Goal: Task Accomplishment & Management: Manage account settings

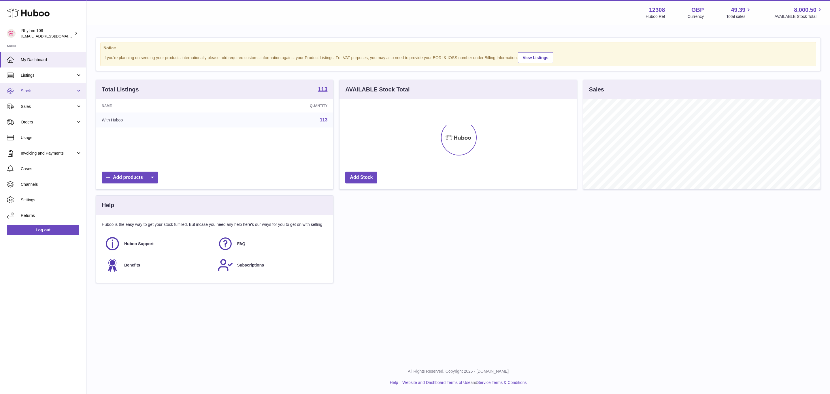
scroll to position [90, 237]
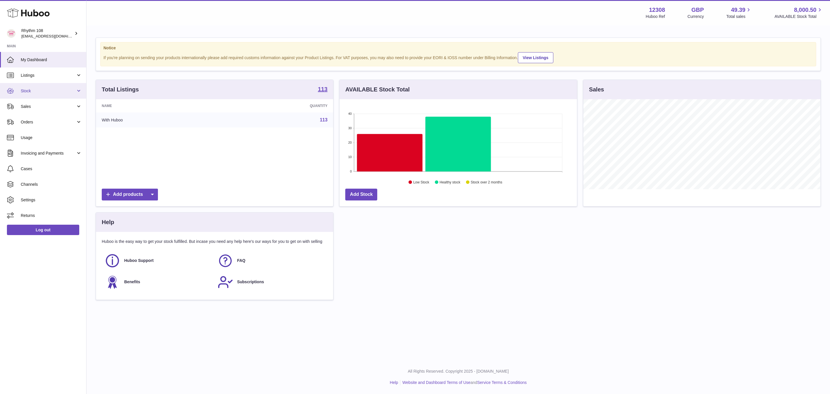
click at [35, 87] on link "Stock" at bounding box center [43, 91] width 86 height 16
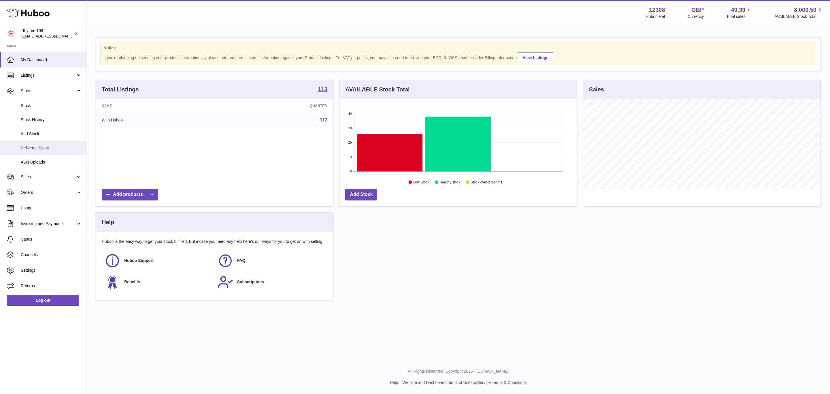
click at [42, 148] on span "Delivery History" at bounding box center [51, 147] width 61 height 5
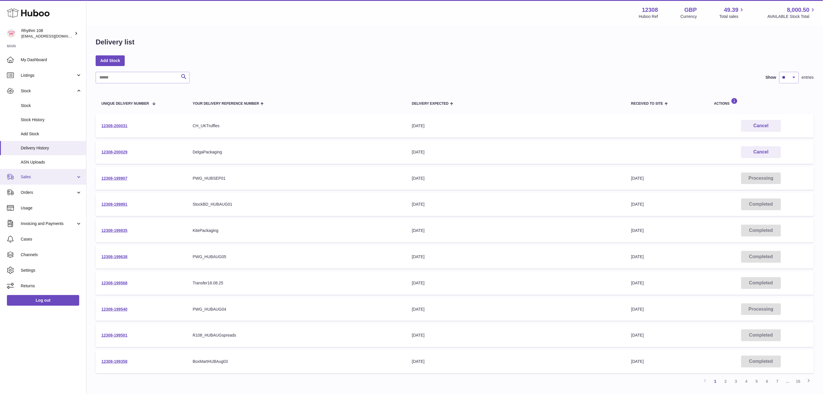
click at [34, 177] on span "Sales" at bounding box center [48, 176] width 55 height 5
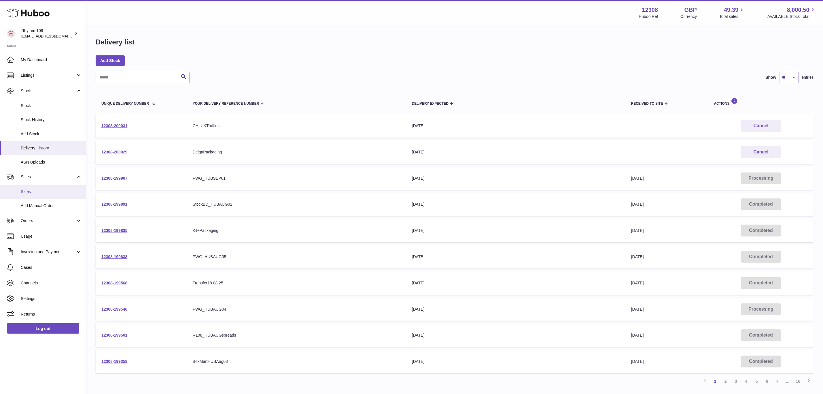
click at [30, 191] on span "Sales" at bounding box center [51, 191] width 61 height 5
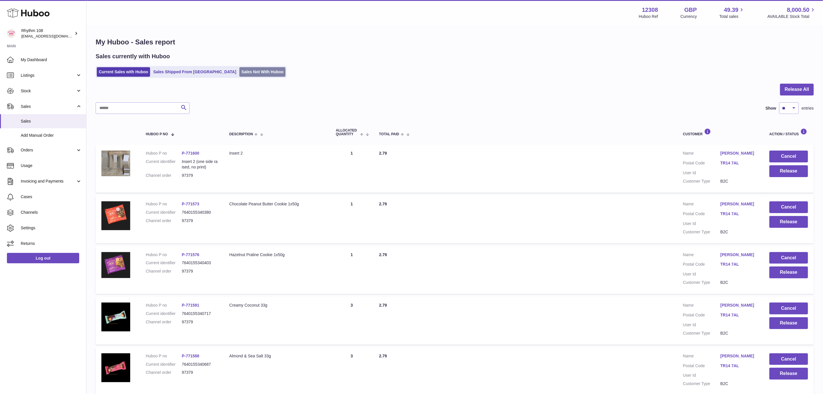
click at [239, 70] on link "Sales Not With Huboo" at bounding box center [262, 72] width 46 height 10
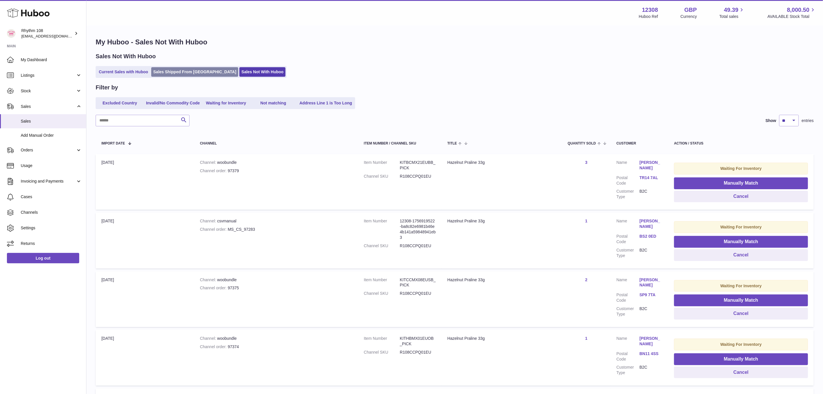
click at [178, 72] on link "Sales Shipped From [GEOGRAPHIC_DATA]" at bounding box center [194, 72] width 87 height 10
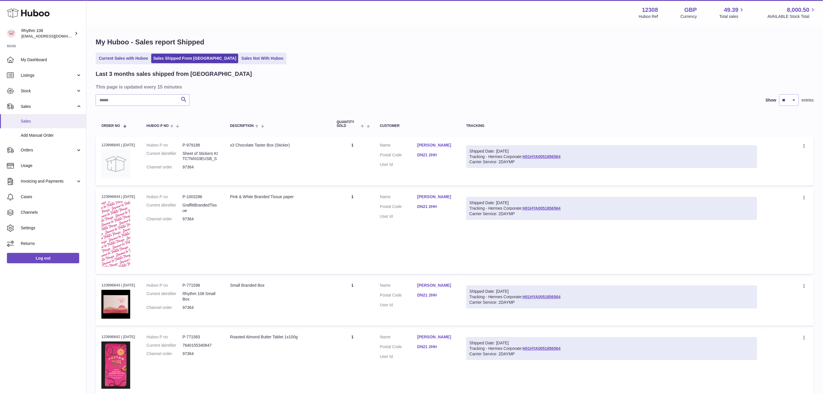
click at [28, 121] on span "Sales" at bounding box center [51, 120] width 61 height 5
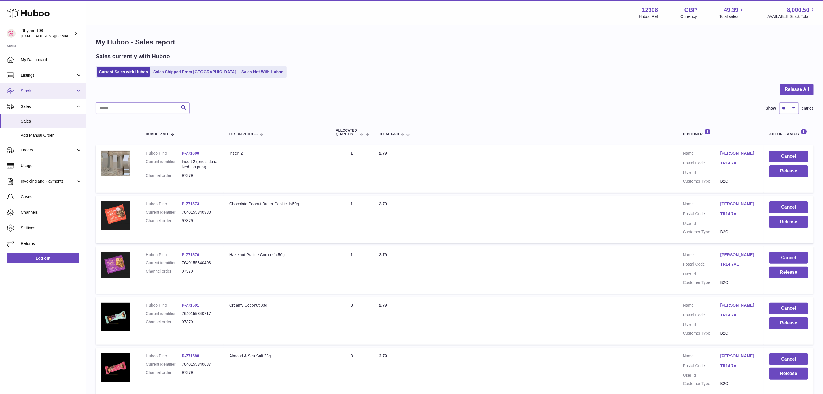
click at [27, 92] on span "Stock" at bounding box center [48, 90] width 55 height 5
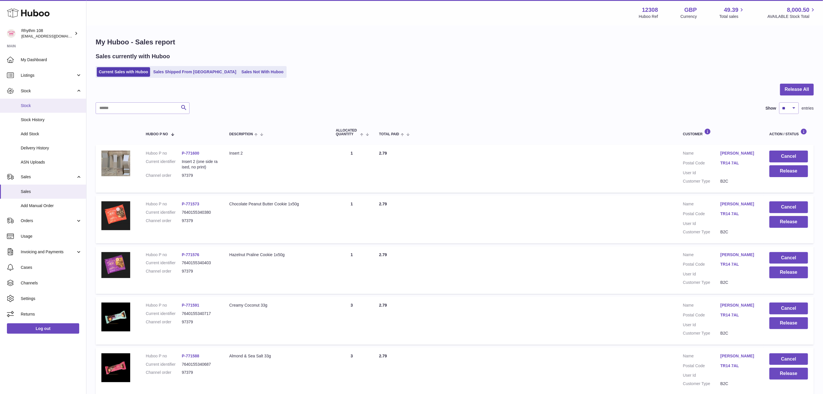
click at [33, 107] on span "Stock" at bounding box center [51, 105] width 61 height 5
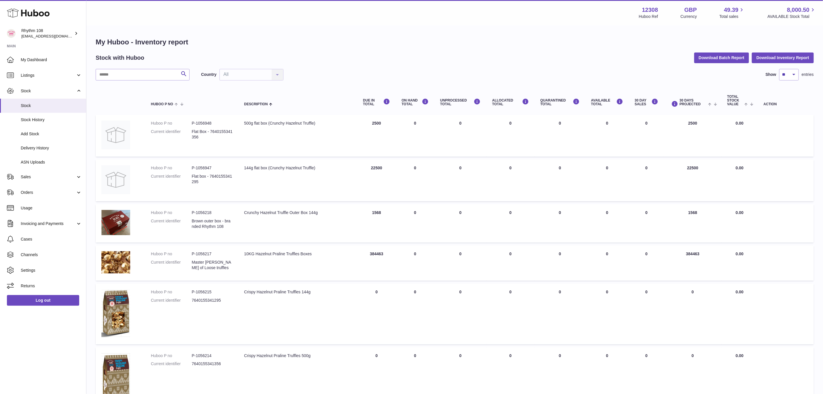
click at [123, 81] on div "Search Country All All No elements found. Consider changing the search query. L…" at bounding box center [455, 331] width 718 height 524
click at [121, 75] on input "text" at bounding box center [143, 75] width 94 height 12
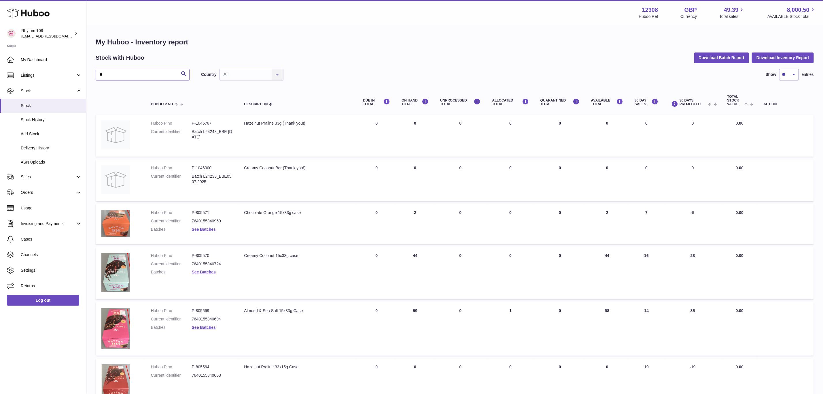
type input "**"
